Goal: Transaction & Acquisition: Purchase product/service

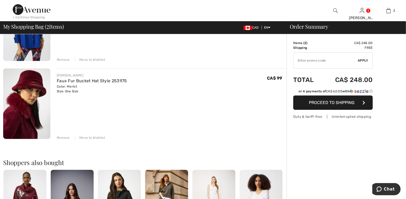
scroll to position [127, 0]
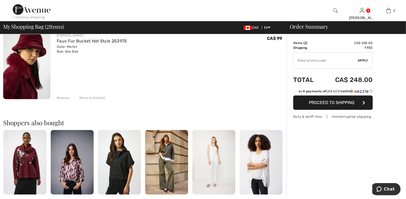
click at [63, 97] on div "Remove" at bounding box center [63, 98] width 13 height 5
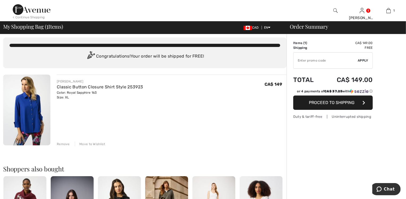
scroll to position [0, 0]
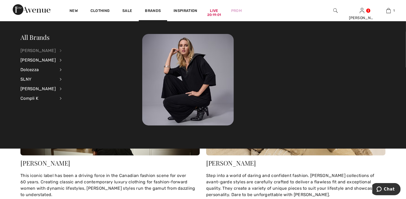
click at [45, 49] on div "[PERSON_NAME]" at bounding box center [37, 51] width 35 height 10
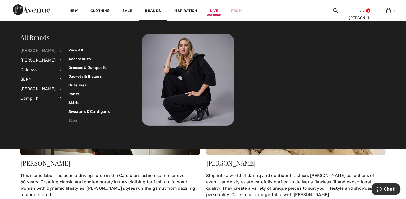
click at [70, 119] on link "Tops" at bounding box center [88, 120] width 41 height 9
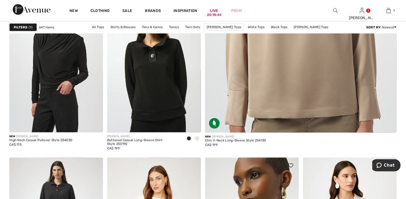
scroll to position [255, 0]
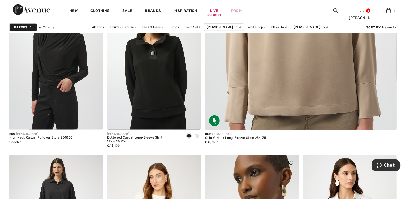
drag, startPoint x: 178, startPoint y: 165, endPoint x: 250, endPoint y: 162, distance: 72.5
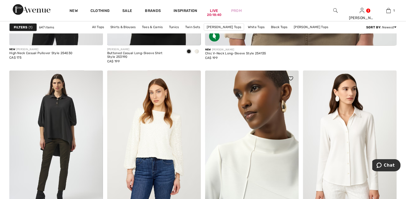
scroll to position [340, 0]
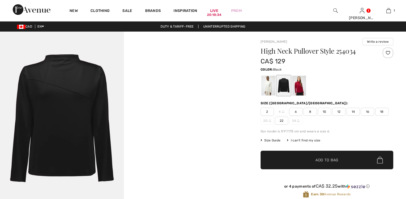
checkbox input "true"
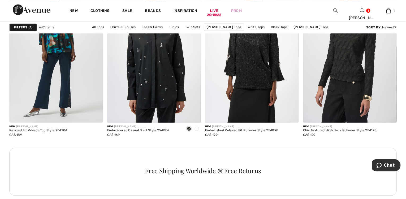
scroll to position [594, 0]
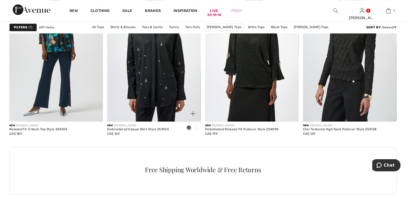
click at [197, 129] on span at bounding box center [197, 128] width 4 height 4
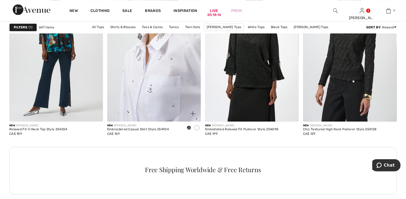
click at [145, 69] on img at bounding box center [154, 51] width 94 height 141
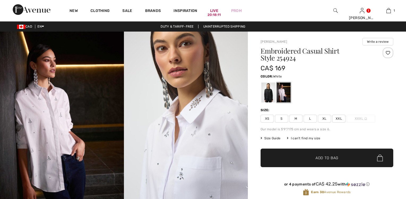
click at [326, 118] on span "XL" at bounding box center [324, 119] width 13 height 8
click at [330, 156] on span "Add to Bag" at bounding box center [327, 158] width 23 height 6
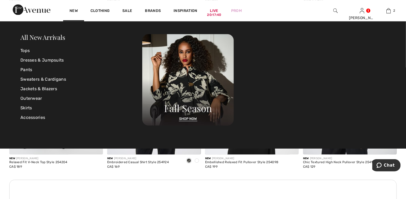
scroll to position [594, 0]
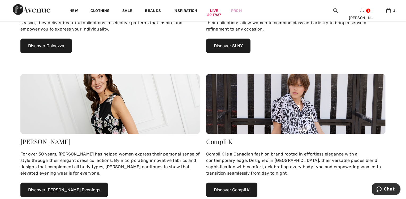
scroll to position [318, 0]
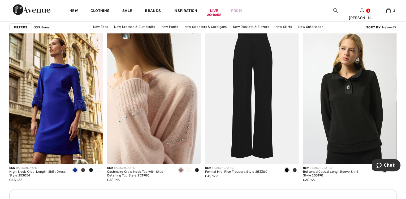
scroll to position [1847, 0]
click at [158, 125] on img at bounding box center [154, 93] width 94 height 141
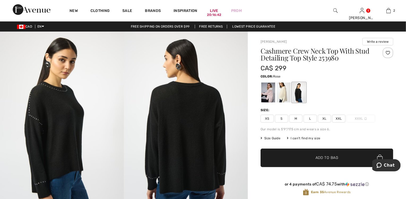
click at [270, 96] on div at bounding box center [268, 93] width 14 height 20
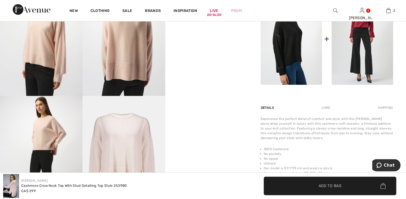
scroll to position [276, 0]
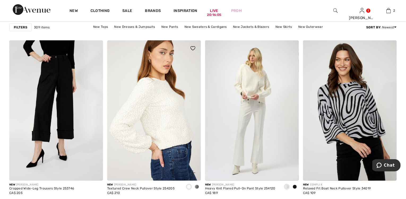
scroll to position [2081, 0]
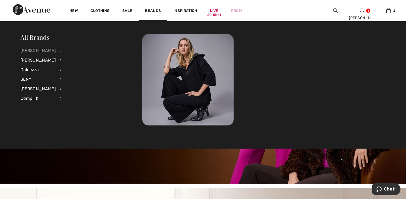
click at [44, 50] on div "[PERSON_NAME]" at bounding box center [37, 51] width 35 height 10
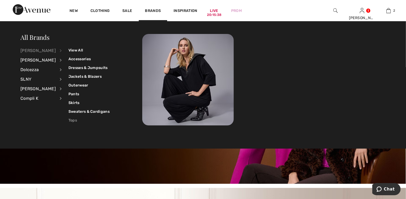
click at [68, 119] on link "Tops" at bounding box center [88, 120] width 41 height 9
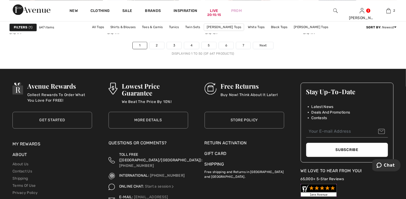
scroll to position [2548, 0]
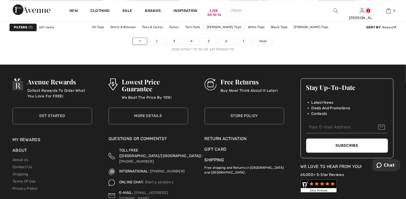
click at [158, 41] on link "2" at bounding box center [157, 41] width 15 height 7
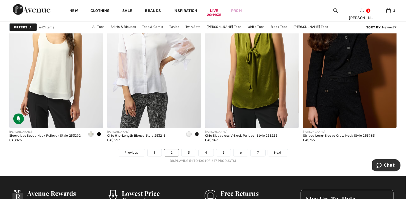
scroll to position [2505, 0]
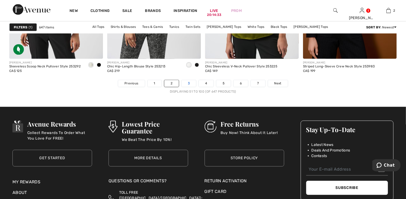
click at [189, 84] on link "3" at bounding box center [189, 83] width 15 height 7
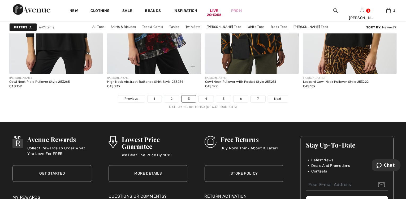
scroll to position [2526, 0]
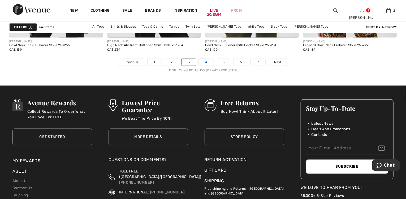
click at [208, 63] on link "4" at bounding box center [206, 62] width 15 height 7
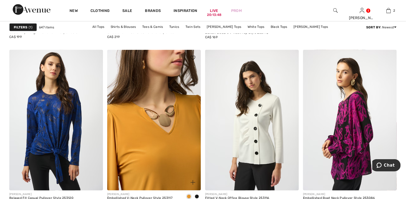
scroll to position [382, 0]
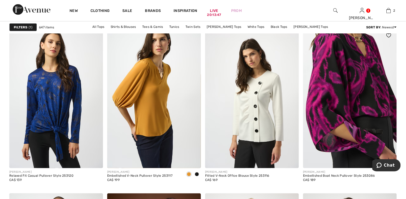
click at [335, 121] on img at bounding box center [350, 98] width 94 height 141
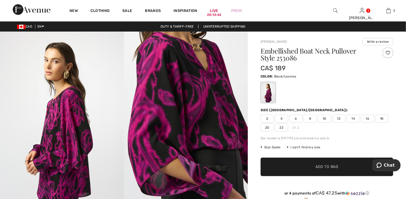
click at [370, 117] on span "16" at bounding box center [367, 119] width 13 height 8
click at [321, 162] on span "✔ Added to Bag Add to Bag" at bounding box center [327, 167] width 133 height 19
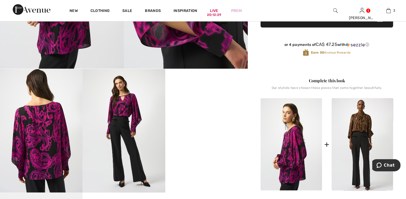
scroll to position [106, 0]
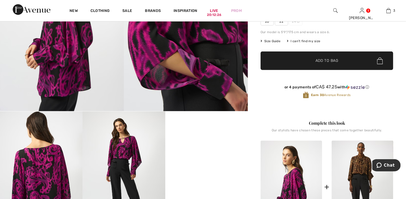
click at [326, 61] on span "Add to Bag" at bounding box center [327, 61] width 23 height 6
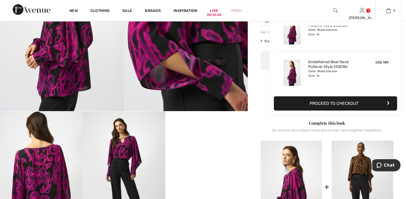
scroll to position [0, 0]
click at [391, 10] on img at bounding box center [388, 10] width 5 height 6
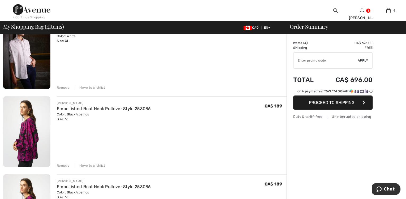
scroll to position [149, 0]
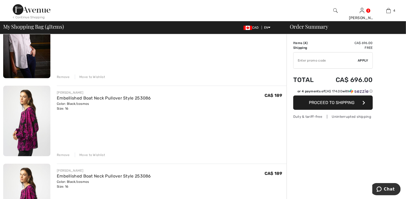
click at [61, 155] on div "Remove" at bounding box center [63, 155] width 13 height 5
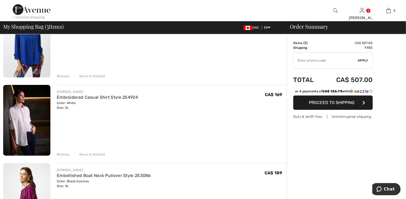
scroll to position [106, 0]
